Goal: Task Accomplishment & Management: Use online tool/utility

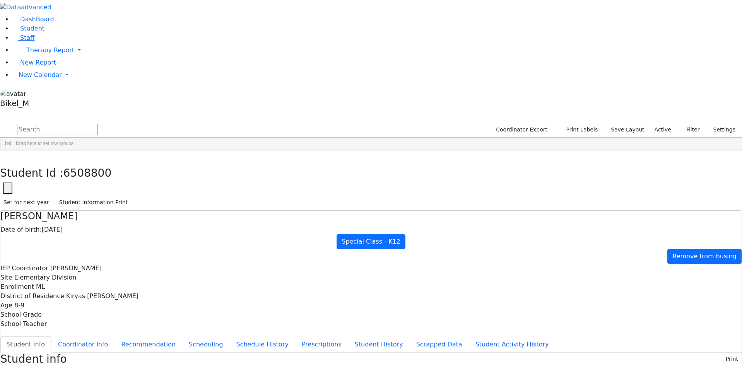
click at [97, 124] on input "text" at bounding box center [57, 130] width 80 height 12
type input "moshe"
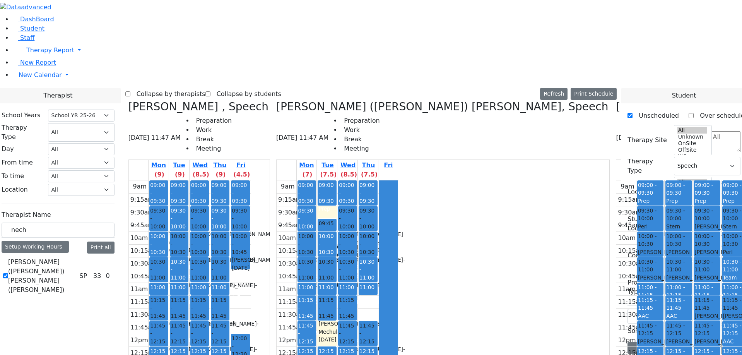
select select "212"
select select "3"
click at [128, 100] on span at bounding box center [128, 106] width 0 height 13
click at [128, 100] on icon at bounding box center [128, 106] width 0 height 13
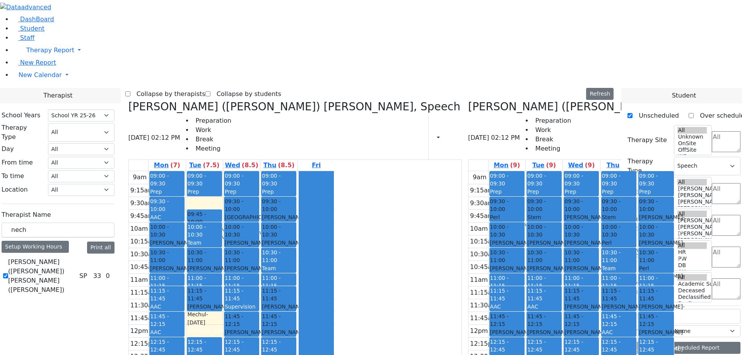
click at [465, 100] on div "[PERSON_NAME] ([PERSON_NAME]) [PERSON_NAME] ([PERSON_NAME]), Speech [DATE] 02:1…" at bounding box center [686, 285] width 442 height 370
click at [468, 100] on icon at bounding box center [468, 106] width 0 height 13
checkbox input "false"
select select
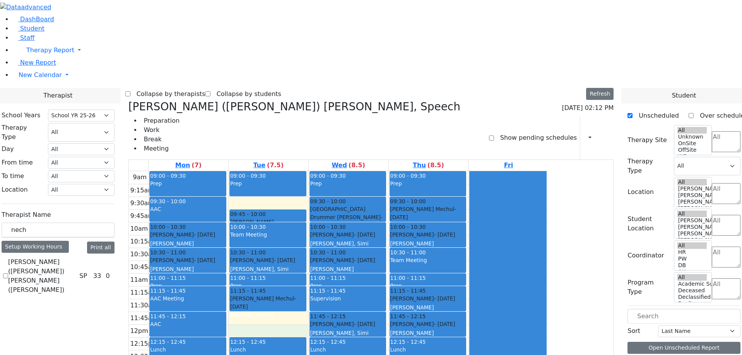
click at [329, 208] on div "9am 9:15am 9:30am 9:45am 10am 10:15am 10:30am 10:45am 11am 11:15am 11:30am 11:4…" at bounding box center [339, 324] width 420 height 306
click at [336, 198] on div "9am 9:15am 9:30am 9:45am 10am 10:15am 10:30am 10:45am 11am 11:15am 11:30am 11:4…" at bounding box center [339, 324] width 420 height 306
click at [546, 171] on div at bounding box center [507, 323] width 76 height 305
drag, startPoint x: 601, startPoint y: 53, endPoint x: 583, endPoint y: 342, distance: 289.4
click at [546, 342] on div at bounding box center [507, 323] width 76 height 305
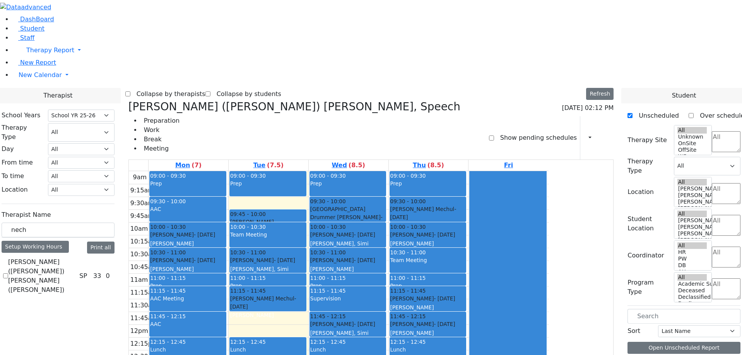
click at [546, 342] on div at bounding box center [507, 323] width 76 height 305
click at [516, 285] on div "9am 9:15am 9:30am 9:45am 10am 10:15am 10:30am 10:45am 11am 11:15am 11:30am 11:4…" at bounding box center [339, 324] width 420 height 306
drag, startPoint x: 435, startPoint y: 272, endPoint x: 403, endPoint y: 250, distance: 38.4
click at [435, 272] on div "9am 9:15am 9:30am 9:45am 10am 10:15am 10:30am 10:45am 11am 11:15am 11:30am 11:4…" at bounding box center [339, 324] width 420 height 306
click at [358, 205] on div "9am 9:15am 9:30am 9:45am 10am 10:15am 10:30am 10:45am 11am 11:15am 11:30am 11:4…" at bounding box center [339, 324] width 420 height 306
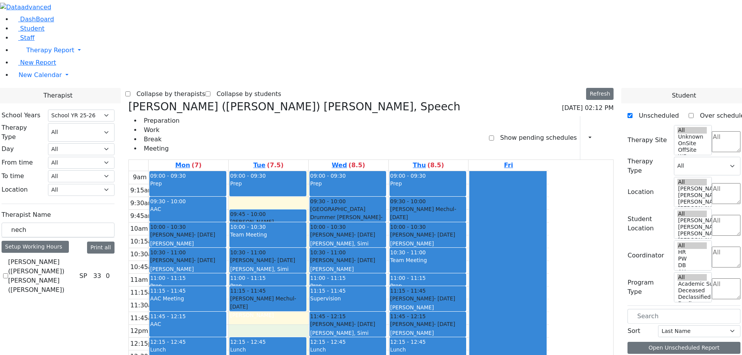
click at [305, 294] on div "[PERSON_NAME] Mechul - [DATE] [PERSON_NAME]" at bounding box center [267, 306] width 75 height 24
click at [352, 192] on div "9am 9:15am 9:30am 9:45am 10am 10:15am 10:30am 10:45am 11am 11:15am 11:30am 11:4…" at bounding box center [339, 324] width 420 height 306
click at [306, 210] on div "09:45 - 10:00 [PERSON_NAME] [PERSON_NAME] - [DATE] [PERSON_NAME]" at bounding box center [268, 216] width 76 height 12
click at [305, 179] on div "Prep" at bounding box center [267, 187] width 75 height 16
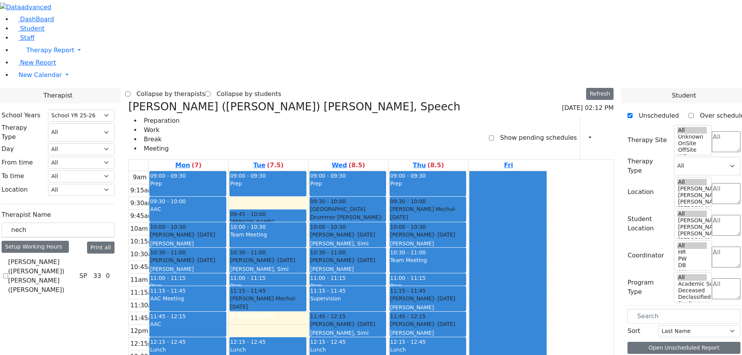
click at [305, 179] on div "Prep" at bounding box center [267, 187] width 75 height 16
click at [285, 160] on link "Tue (7.5)" at bounding box center [268, 165] width 33 height 11
drag, startPoint x: 387, startPoint y: 39, endPoint x: 431, endPoint y: 39, distance: 43.7
click at [366, 160] on link "Wed (8.5)" at bounding box center [348, 165] width 36 height 11
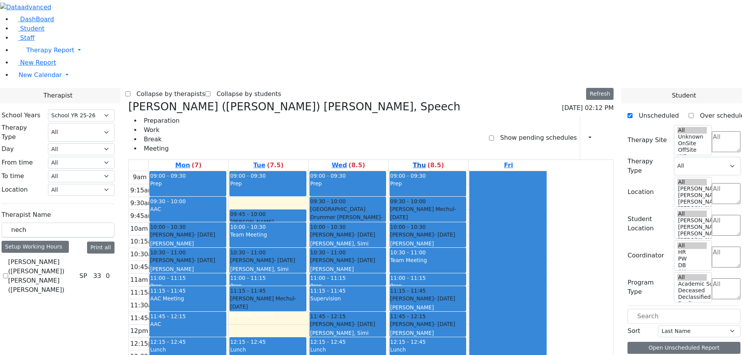
drag, startPoint x: 436, startPoint y: 40, endPoint x: 472, endPoint y: 41, distance: 36.4
click at [366, 160] on link "Wed (8.5)" at bounding box center [348, 165] width 36 height 11
drag, startPoint x: 486, startPoint y: 41, endPoint x: 491, endPoint y: 42, distance: 5.5
click at [445, 160] on link "Thu (8.5)" at bounding box center [428, 165] width 34 height 11
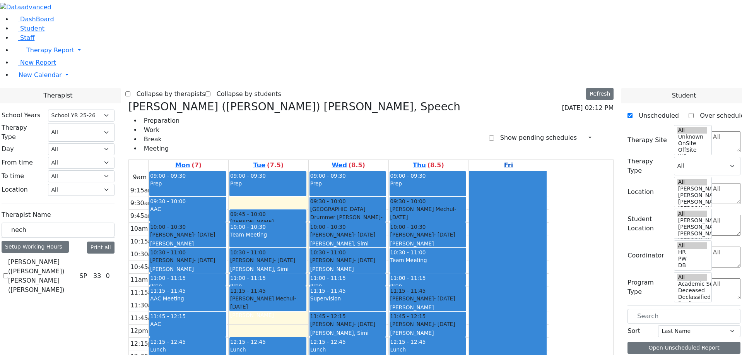
click at [514, 160] on link "Fri" at bounding box center [508, 165] width 12 height 11
click at [546, 171] on div at bounding box center [507, 323] width 76 height 305
click at [546, 189] on div at bounding box center [507, 323] width 76 height 305
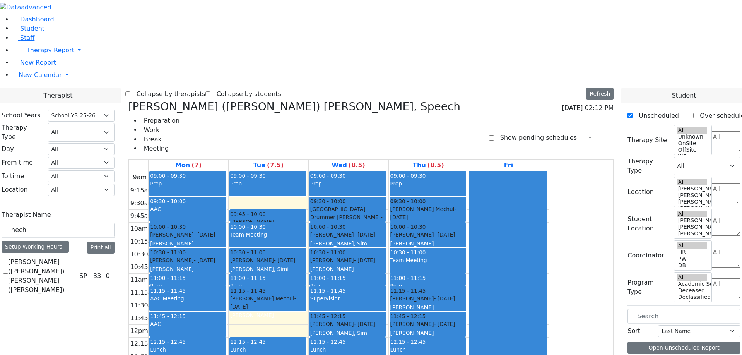
click at [546, 189] on div at bounding box center [507, 323] width 76 height 305
drag, startPoint x: 555, startPoint y: 189, endPoint x: 506, endPoint y: 286, distance: 108.1
click at [546, 197] on div at bounding box center [507, 323] width 76 height 305
click at [496, 287] on div "9am 9:15am 9:30am 9:45am 10am 10:15am 10:30am 10:45am 11am 11:15am 11:30am 11:4…" at bounding box center [339, 324] width 420 height 306
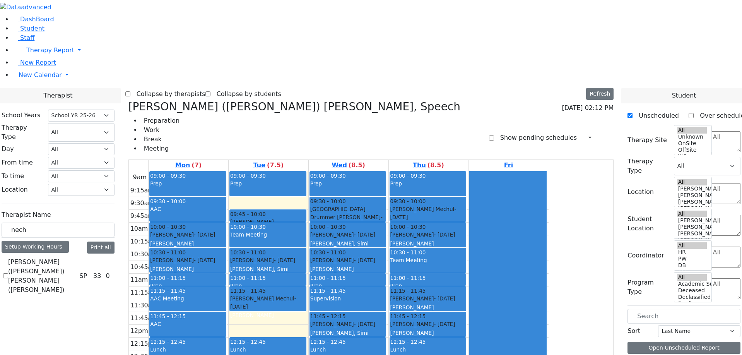
click at [437, 273] on div "9am 9:15am 9:30am 9:45am 10am 10:15am 10:30am 10:45am 11am 11:15am 11:30am 11:4…" at bounding box center [339, 324] width 420 height 306
click at [354, 199] on div "9am 9:15am 9:30am 9:45am 10am 10:15am 10:30am 10:45am 11am 11:15am 11:30am 11:4…" at bounding box center [339, 324] width 420 height 306
click at [347, 171] on div "9am 9:15am 9:30am 9:45am 10am 10:15am 10:30am 10:45am 11am 11:15am 11:30am 11:4…" at bounding box center [339, 324] width 420 height 306
click at [275, 325] on div "9am 9:15am 9:30am 9:45am 10am 10:15am 10:30am 10:45am 11am 11:15am 11:30am 11:4…" at bounding box center [339, 324] width 420 height 306
click at [277, 305] on div "9am 9:15am 9:30am 9:45am 10am 10:15am 10:30am 10:45am 11am 11:15am 11:30am 11:4…" at bounding box center [339, 324] width 420 height 306
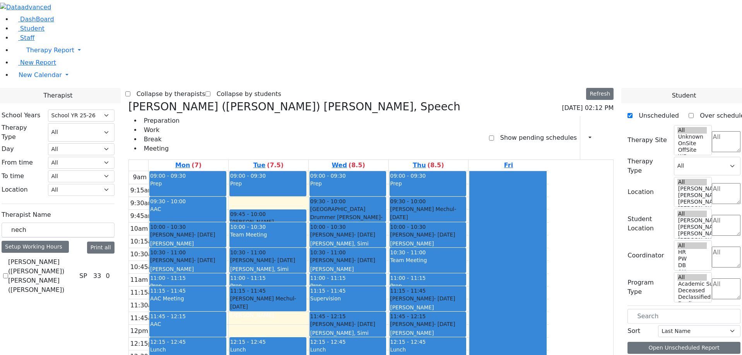
drag, startPoint x: 277, startPoint y: 295, endPoint x: 285, endPoint y: 336, distance: 40.9
click at [285, 336] on div "9am 9:15am 9:30am 9:45am 10am 10:15am 10:30am 10:45am 11am 11:15am 11:30am 11:4…" at bounding box center [339, 324] width 420 height 306
drag, startPoint x: 338, startPoint y: 198, endPoint x: 339, endPoint y: 210, distance: 11.7
click at [339, 210] on div "9am 9:15am 9:30am 9:45am 10am 10:15am 10:30am 10:45am 11am 11:15am 11:30am 11:4…" at bounding box center [339, 324] width 420 height 306
drag, startPoint x: 339, startPoint y: 210, endPoint x: 341, endPoint y: 201, distance: 8.8
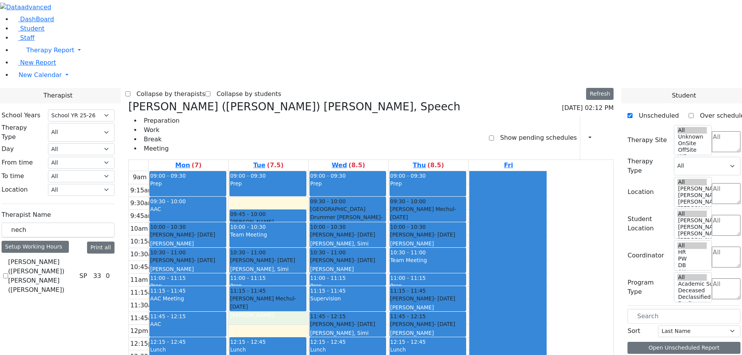
click at [437, 270] on div "9am 9:15am 9:30am 9:45am 10am 10:15am 10:30am 10:45am 11am 11:15am 11:30am 11:4…" at bounding box center [339, 324] width 420 height 306
drag, startPoint x: 474, startPoint y: 278, endPoint x: 476, endPoint y: 284, distance: 6.2
click at [0, 0] on div at bounding box center [0, 0] width 0 height 0
click at [486, 286] on div "9am 9:15am 9:30am 9:45am 10am 10:15am 10:30am 10:45am 11am 11:15am 11:30am 11:4…" at bounding box center [339, 324] width 420 height 306
click at [353, 171] on div "9am 9:15am 9:30am 9:45am 10am 10:15am 10:30am 10:45am 11am 11:15am 11:30am 11:4…" at bounding box center [339, 324] width 420 height 306
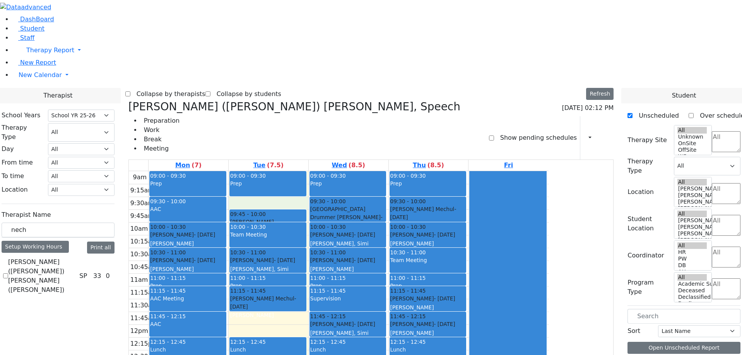
click at [305, 179] on div "Prep" at bounding box center [267, 187] width 75 height 16
click at [388, 171] on div "09:00 - 09:30 Prep 09:30 - 10:00 [GEOGRAPHIC_DATA] Drummer [PERSON_NAME] - [DAT…" at bounding box center [349, 324] width 80 height 306
click at [466, 179] on div "Prep" at bounding box center [427, 187] width 75 height 16
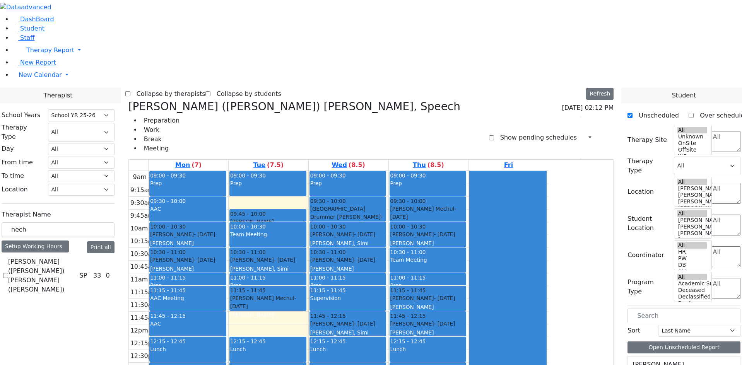
click at [234, 317] on div "9am 9:15am 9:30am 9:45am 10am 10:15am 10:30am 10:45am 11am 11:15am 11:30am 11:4…" at bounding box center [339, 324] width 420 height 306
click at [245, 309] on div "9am 9:15am 9:30am 9:45am 10am 10:15am 10:30am 10:45am 11am 11:15am 11:30am 11:4…" at bounding box center [339, 324] width 420 height 306
click at [248, 300] on div "9am 9:15am 9:30am 9:45am 10am 10:15am 10:30am 10:45am 11am 11:15am 11:30am 11:4…" at bounding box center [339, 324] width 420 height 306
click at [253, 307] on div "9am 9:15am 9:30am 9:45am 10am 10:15am 10:30am 10:45am 11am 11:15am 11:30am 11:4…" at bounding box center [339, 324] width 420 height 306
click at [265, 320] on div "9am 9:15am 9:30am 9:45am 10am 10:15am 10:30am 10:45am 11am 11:15am 11:30am 11:4…" at bounding box center [339, 324] width 420 height 306
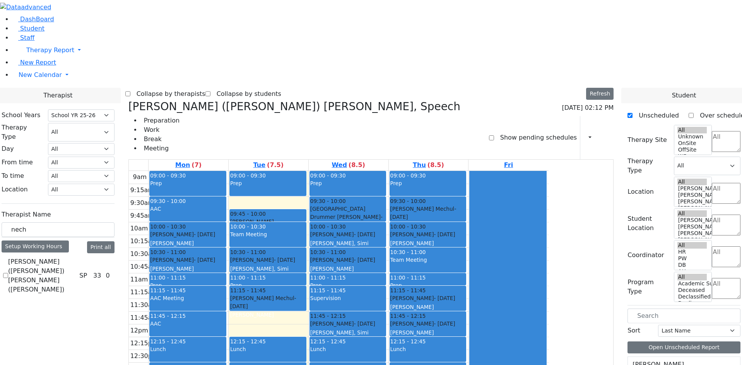
click at [274, 334] on div "9am 9:15am 9:30am 9:45am 10am 10:15am 10:30am 10:45am 11am 11:15am 11:30am 11:4…" at bounding box center [339, 324] width 420 height 306
click at [546, 237] on div at bounding box center [507, 323] width 76 height 305
drag, startPoint x: 587, startPoint y: 319, endPoint x: 580, endPoint y: 166, distance: 153.2
click at [546, 171] on div at bounding box center [507, 323] width 76 height 305
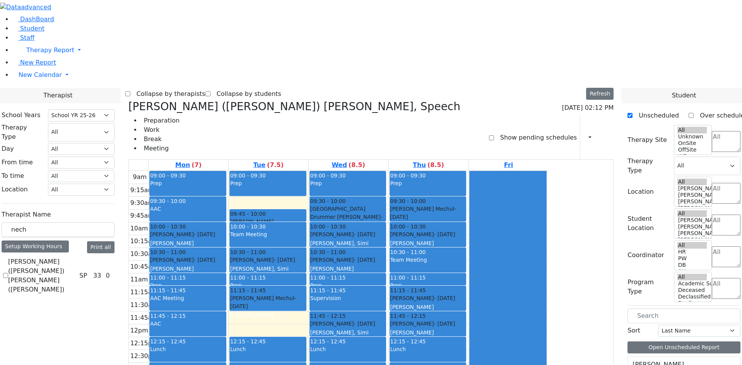
click at [492, 281] on div "9am 9:15am 9:30am 9:45am 10am 10:15am 10:30am 10:45am 11am 11:15am 11:30am 11:4…" at bounding box center [339, 324] width 420 height 306
click at [323, 198] on div "9am 9:15am 9:30am 9:45am 10am 10:15am 10:30am 10:45am 11am 11:15am 11:30am 11:4…" at bounding box center [339, 324] width 420 height 306
click at [331, 207] on div "9am 9:15am 9:30am 9:45am 10am 10:15am 10:30am 10:45am 11am 11:15am 11:30am 11:4…" at bounding box center [339, 324] width 420 height 306
click at [347, 171] on div "9am 9:15am 9:30am 9:45am 10am 10:15am 10:30am 10:45am 11am 11:15am 11:30am 11:4…" at bounding box center [339, 324] width 420 height 306
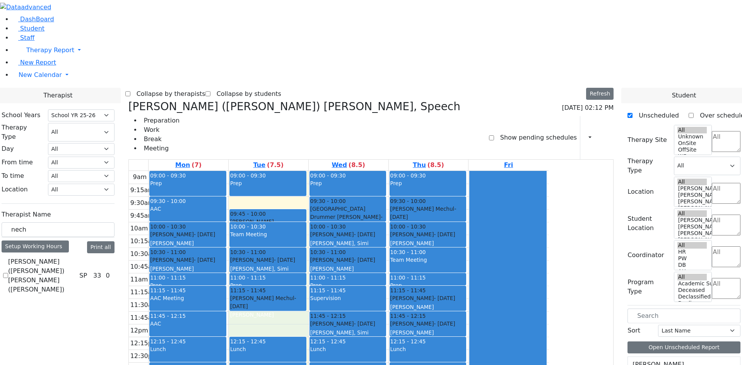
drag, startPoint x: 359, startPoint y: 194, endPoint x: 361, endPoint y: 212, distance: 18.3
click at [361, 212] on div "9am 9:15am 9:30am 9:45am 10am 10:15am 10:30am 10:45am 11am 11:15am 11:30am 11:4…" at bounding box center [339, 324] width 420 height 306
click at [546, 171] on div at bounding box center [507, 323] width 76 height 305
click at [514, 160] on link "Fri" at bounding box center [508, 165] width 12 height 11
click at [445, 160] on link "Thu (8.5)" at bounding box center [428, 165] width 34 height 11
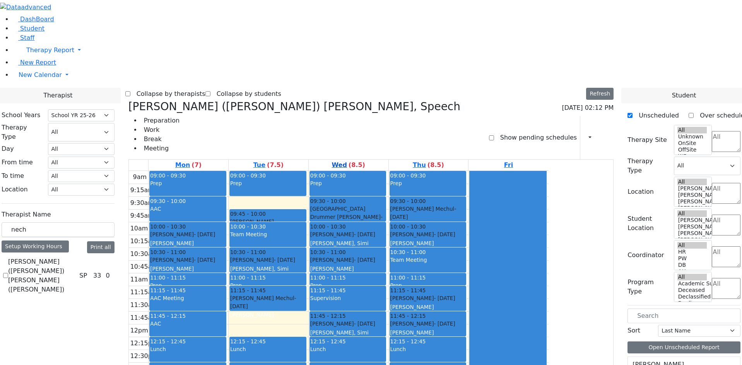
click at [366, 160] on link "Wed (8.5)" at bounding box center [348, 165] width 36 height 11
click at [343, 171] on div "9am 9:15am 9:30am 9:45am 10am 10:15am 10:30am 10:45am 11am 11:15am 11:30am 11:4…" at bounding box center [339, 324] width 420 height 306
click at [306, 194] on div at bounding box center [268, 195] width 76 height 3
click at [225, 179] on div "Prep" at bounding box center [187, 187] width 75 height 16
click at [305, 179] on div "Prep" at bounding box center [267, 183] width 75 height 8
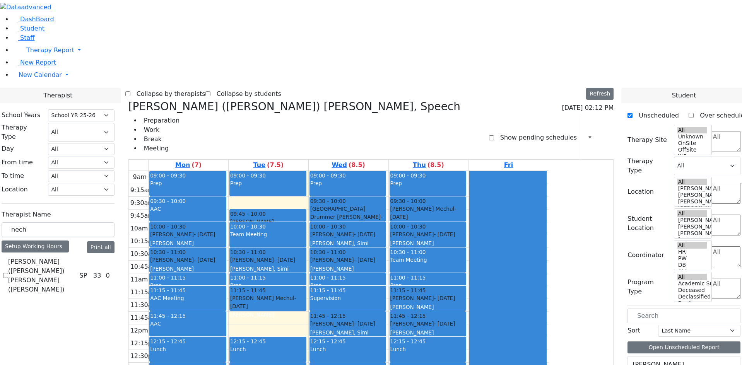
click at [385, 179] on div "Prep" at bounding box center [347, 187] width 75 height 16
click at [466, 179] on div "Prep" at bounding box center [427, 187] width 75 height 16
click at [514, 160] on link "Fri" at bounding box center [508, 165] width 12 height 11
click at [534, 100] on div "[PERSON_NAME] ([PERSON_NAME]) [PERSON_NAME], Speech [DATE] 02:12 PM Preparation…" at bounding box center [370, 130] width 485 height 60
click at [444, 160] on label "(8.5)" at bounding box center [435, 164] width 17 height 9
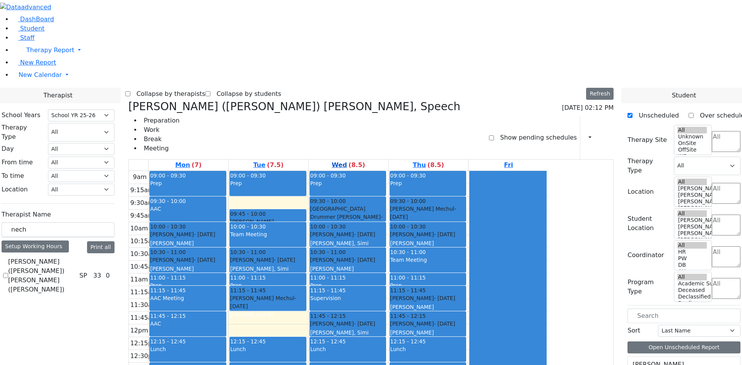
click at [365, 160] on label "(8.5)" at bounding box center [356, 164] width 17 height 9
click at [285, 160] on link "Tue (7.5)" at bounding box center [268, 165] width 33 height 11
click at [203, 160] on link "Mon (7)" at bounding box center [188, 165] width 29 height 11
click at [546, 171] on div at bounding box center [507, 323] width 76 height 305
click at [514, 160] on link "Fri" at bounding box center [508, 165] width 12 height 11
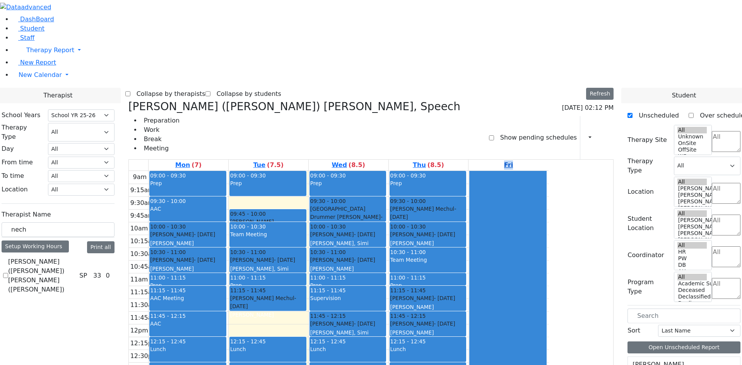
click at [514, 160] on link "Fri" at bounding box center [508, 165] width 12 height 11
click at [445, 160] on link "Thu (8.5)" at bounding box center [428, 165] width 34 height 11
click at [546, 171] on div at bounding box center [507, 323] width 76 height 305
click at [491, 282] on div "9am 9:15am 9:30am 9:45am 10am 10:15am 10:30am 10:45am 11am 11:15am 11:30am 11:4…" at bounding box center [339, 324] width 420 height 306
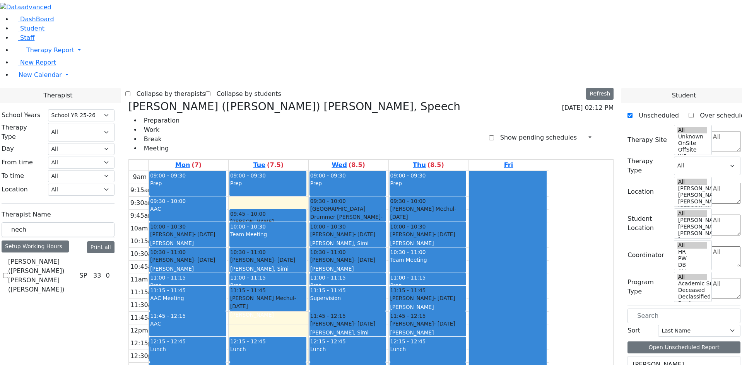
click at [447, 273] on div "9am 9:15am 9:30am 9:45am 10am 10:15am 10:30am 10:45am 11am 11:15am 11:30am 11:4…" at bounding box center [339, 324] width 420 height 306
